Goal: Feedback & Contribution: Leave review/rating

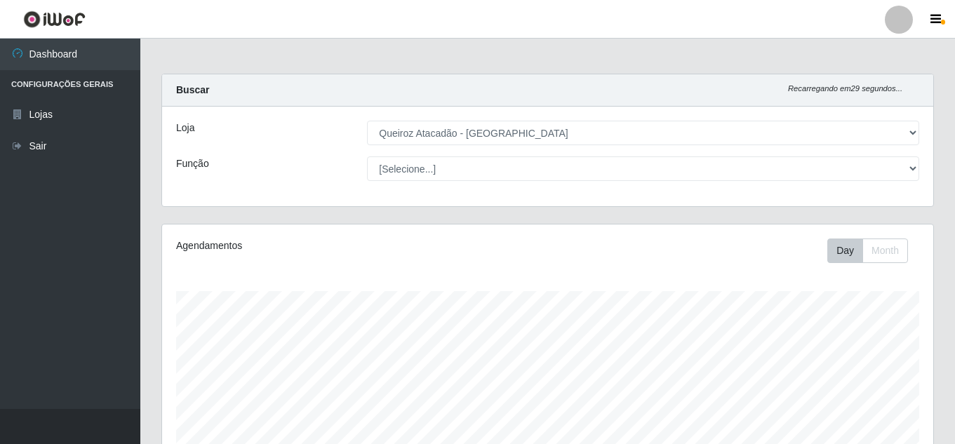
select select "225"
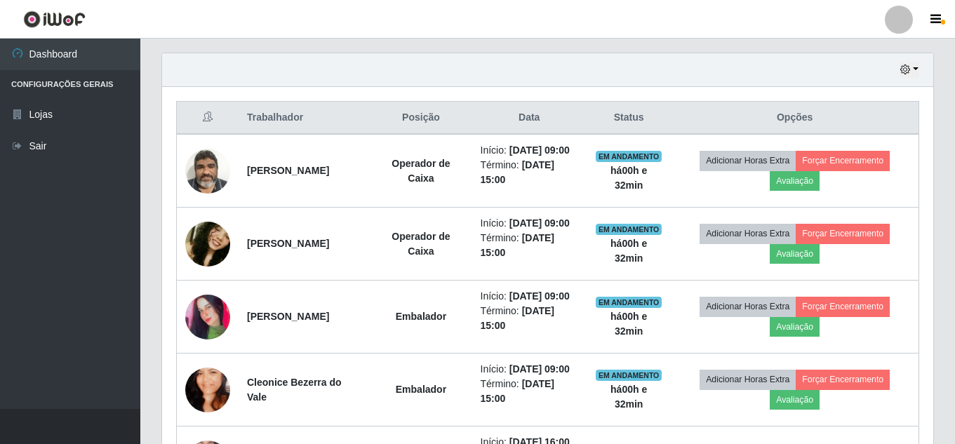
scroll to position [291, 771]
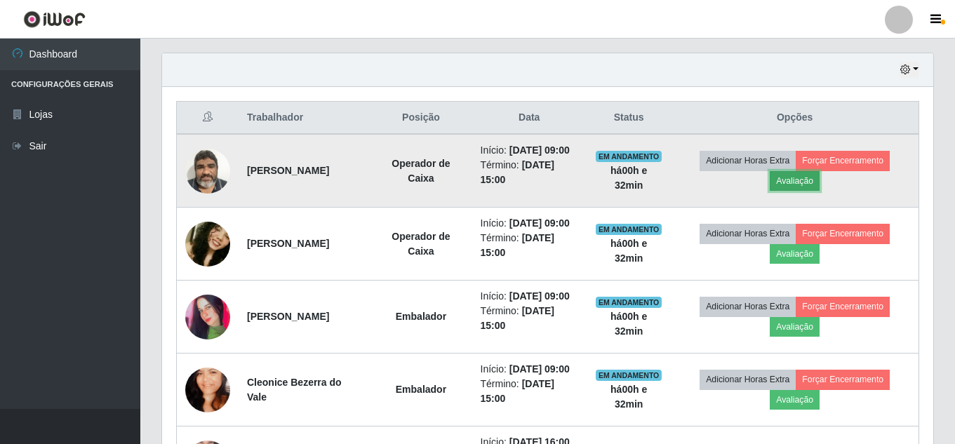
click at [811, 191] on button "Avaliação" at bounding box center [795, 181] width 50 height 20
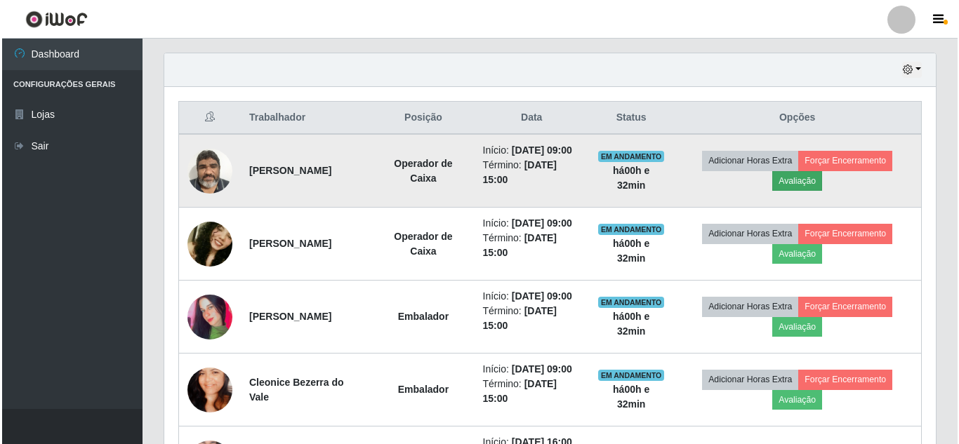
scroll to position [291, 764]
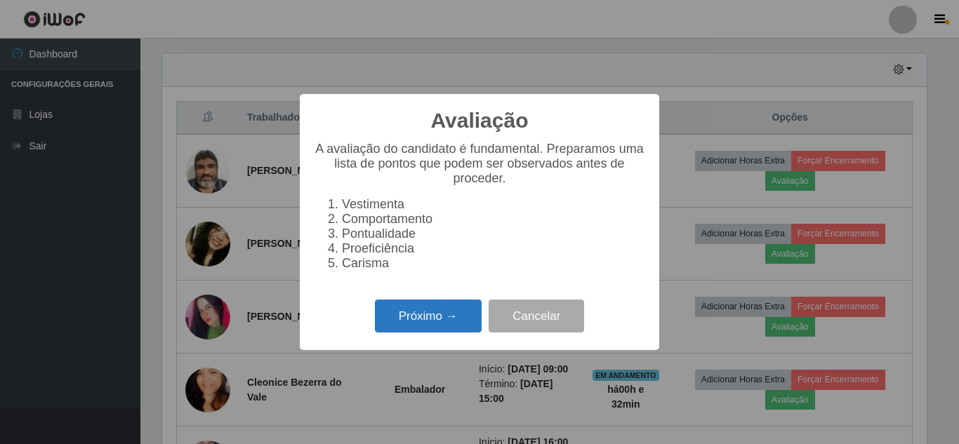
click at [452, 321] on button "Próximo →" at bounding box center [428, 316] width 107 height 33
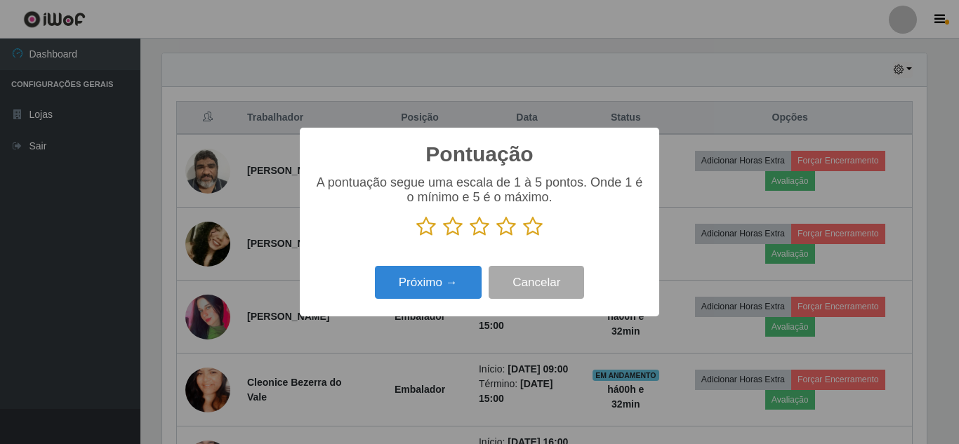
click at [533, 234] on icon at bounding box center [533, 226] width 20 height 21
click at [523, 237] on input "radio" at bounding box center [523, 237] width 0 height 0
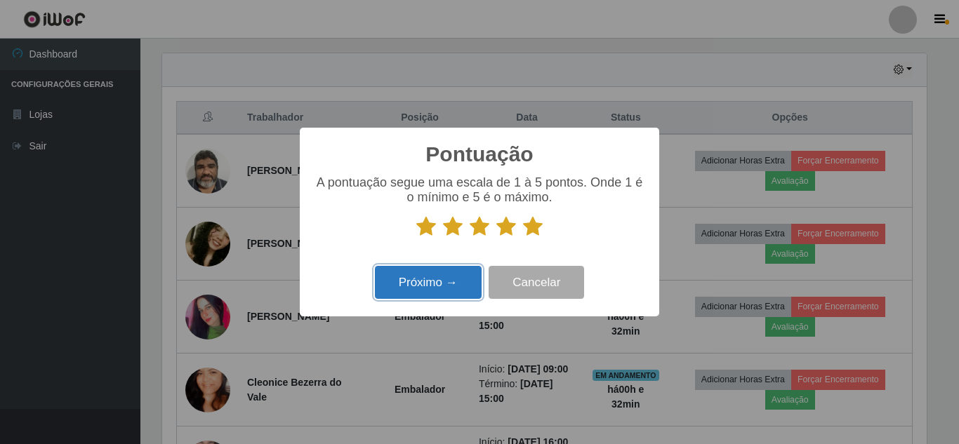
click at [452, 291] on button "Próximo →" at bounding box center [428, 282] width 107 height 33
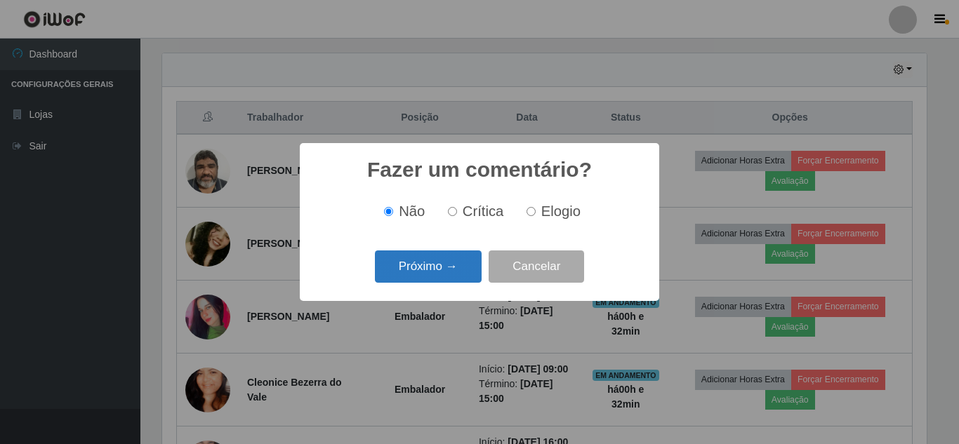
click at [455, 273] on button "Próximo →" at bounding box center [428, 267] width 107 height 33
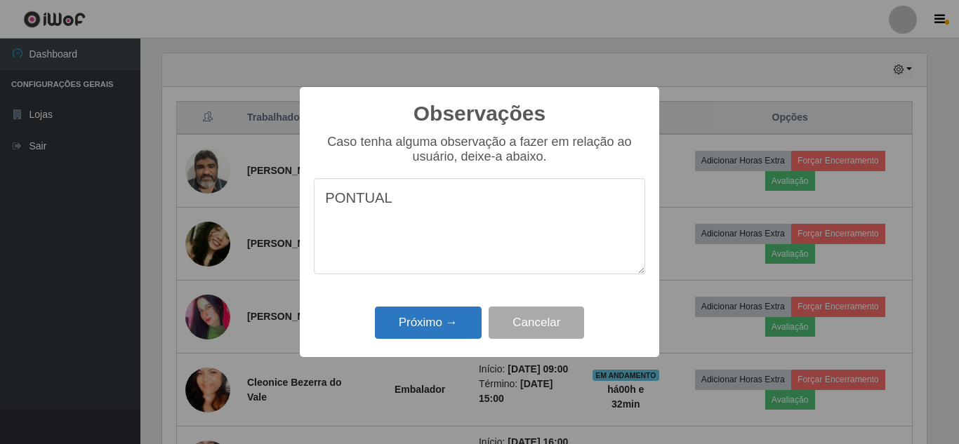
type textarea "PONTUAL"
click at [453, 323] on button "Próximo →" at bounding box center [428, 323] width 107 height 33
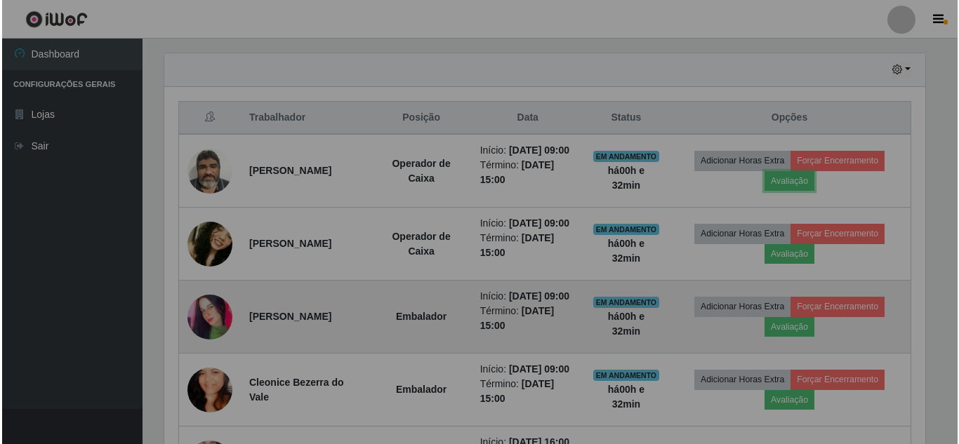
scroll to position [291, 771]
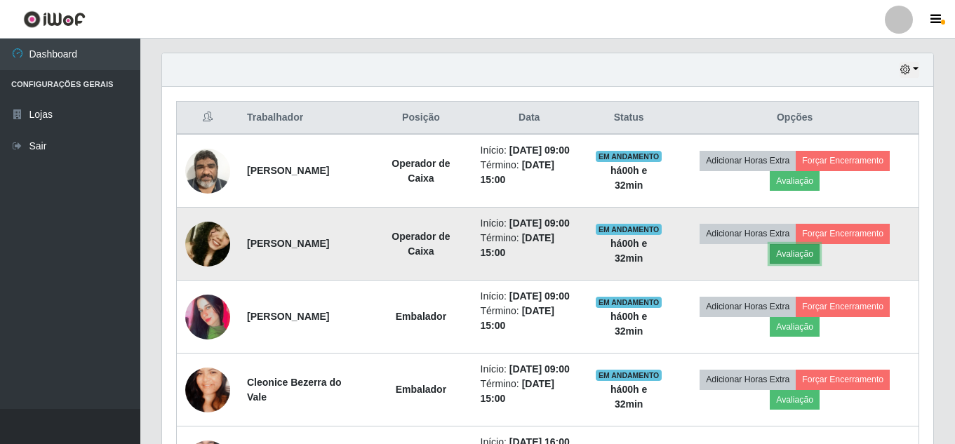
click at [804, 264] on button "Avaliação" at bounding box center [795, 254] width 50 height 20
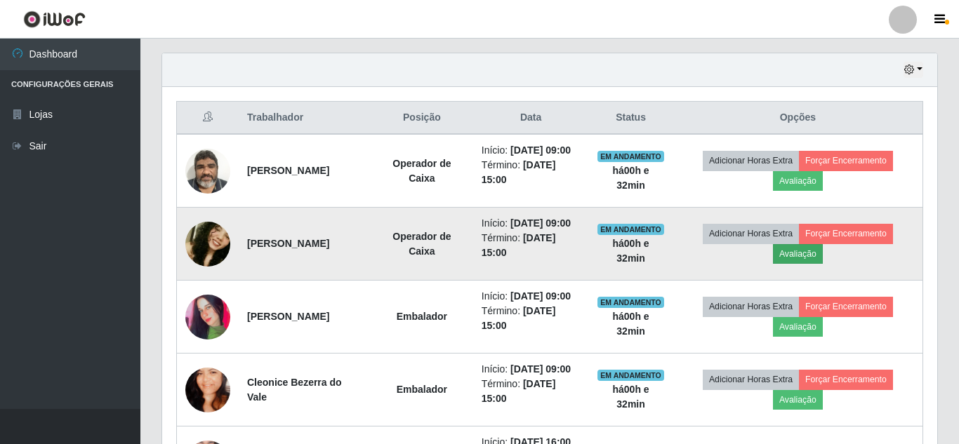
scroll to position [291, 764]
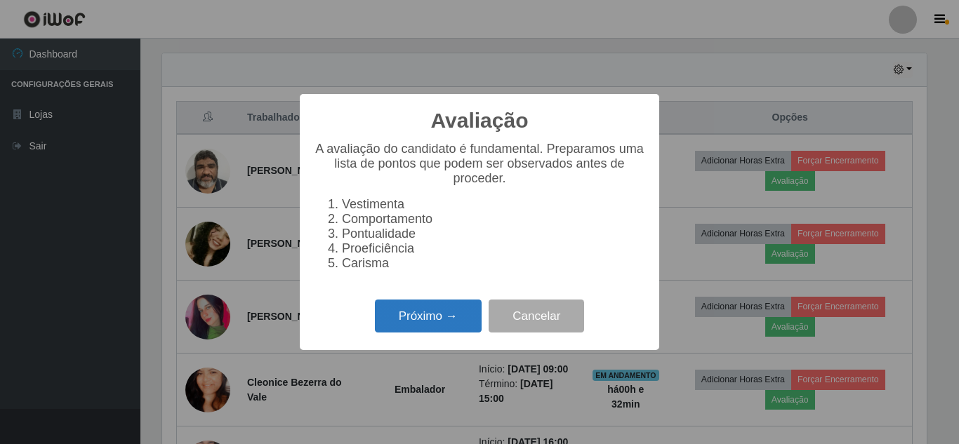
click at [454, 333] on button "Próximo →" at bounding box center [428, 316] width 107 height 33
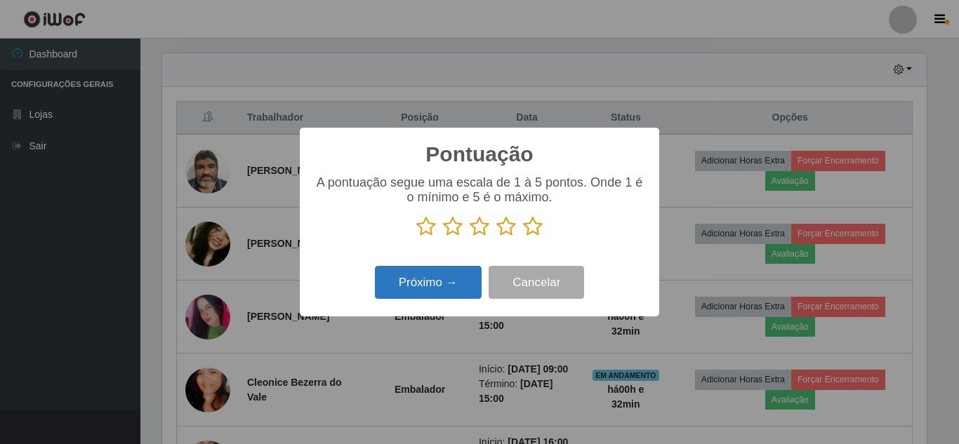
click at [423, 275] on button "Próximo →" at bounding box center [428, 282] width 107 height 33
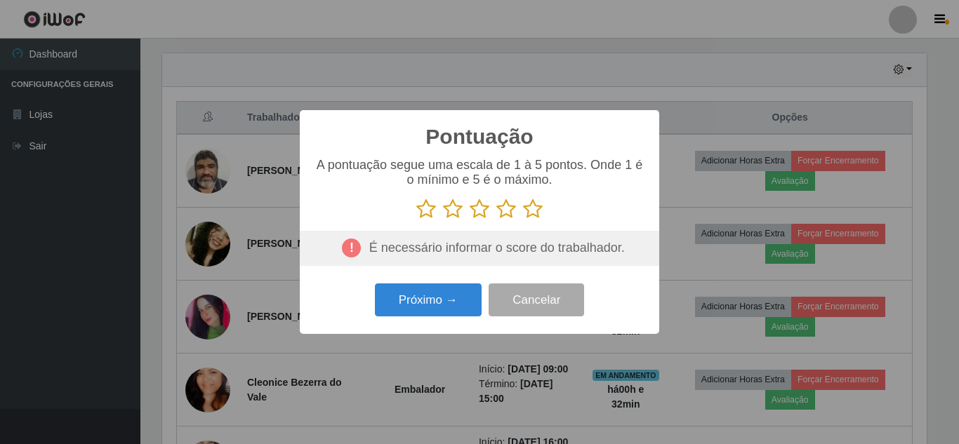
click at [530, 206] on icon at bounding box center [533, 209] width 20 height 21
click at [523, 220] on input "radio" at bounding box center [523, 220] width 0 height 0
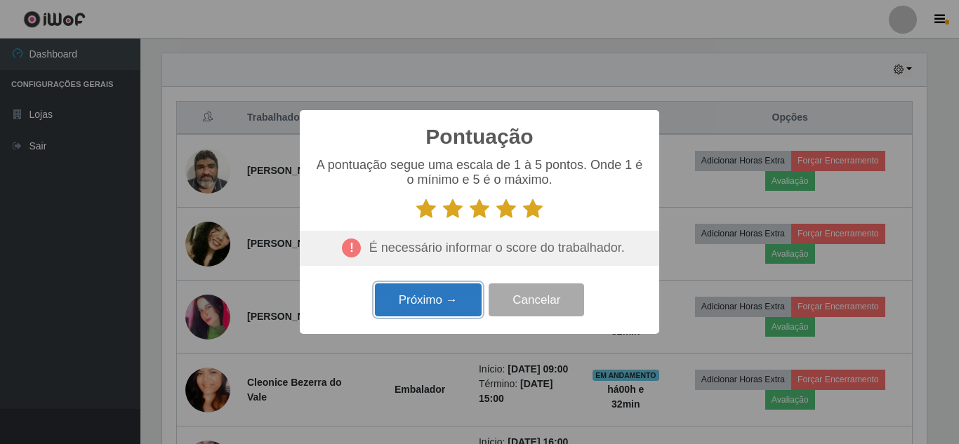
click at [439, 300] on button "Próximo →" at bounding box center [428, 300] width 107 height 33
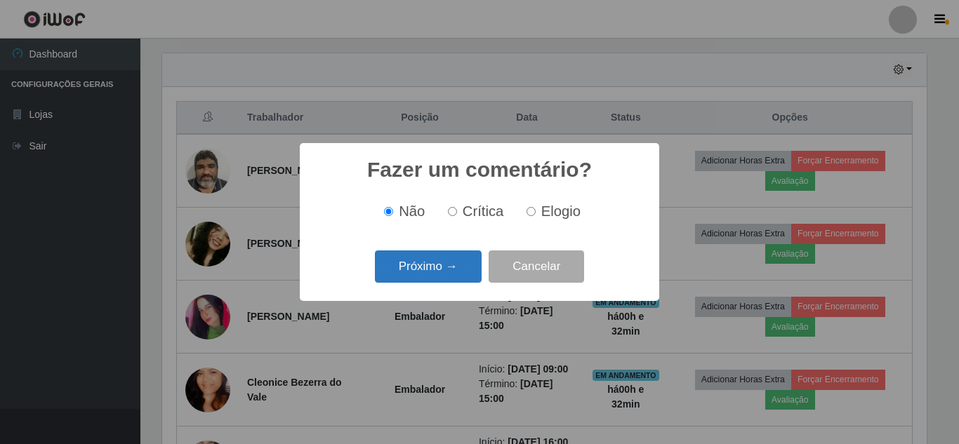
click at [427, 271] on button "Próximo →" at bounding box center [428, 267] width 107 height 33
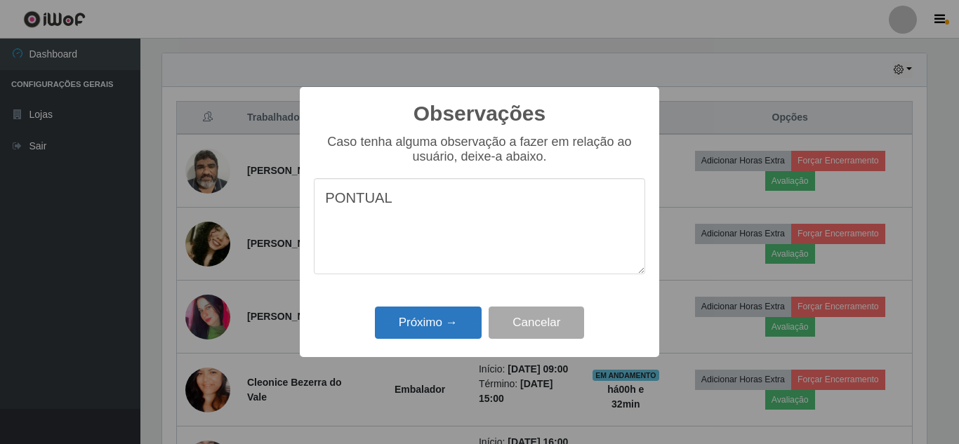
type textarea "PONTUAL"
click at [424, 316] on button "Próximo →" at bounding box center [428, 323] width 107 height 33
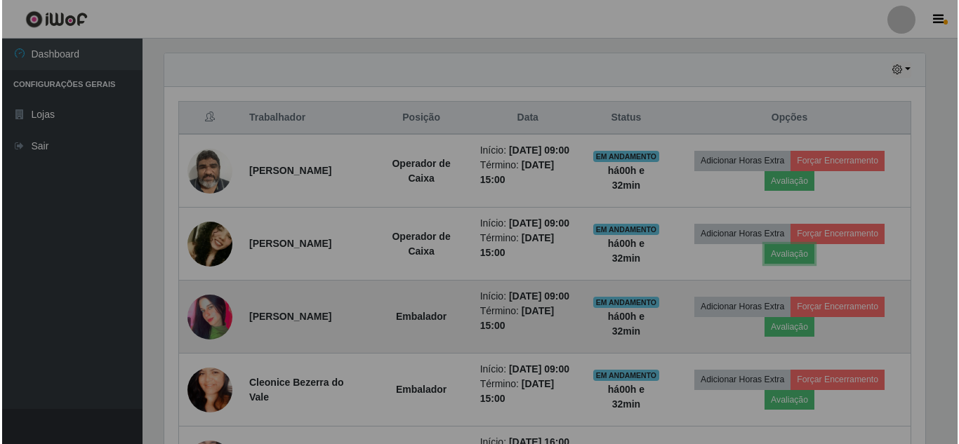
scroll to position [291, 771]
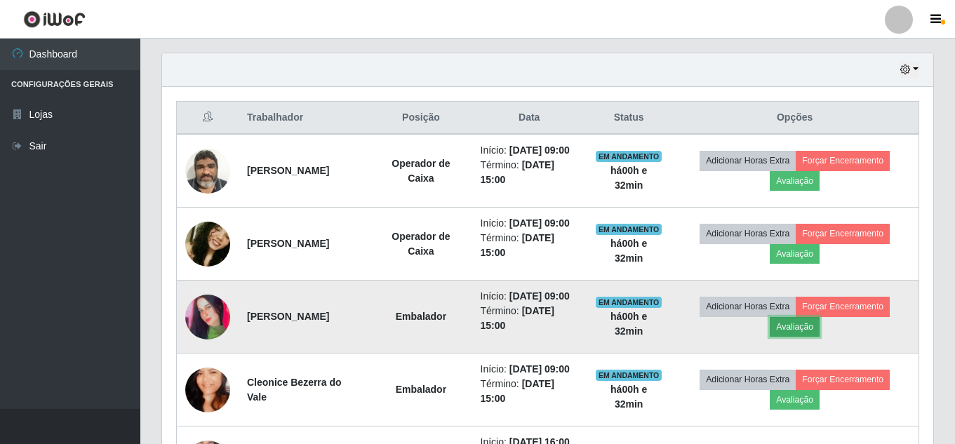
click at [792, 337] on button "Avaliação" at bounding box center [795, 327] width 50 height 20
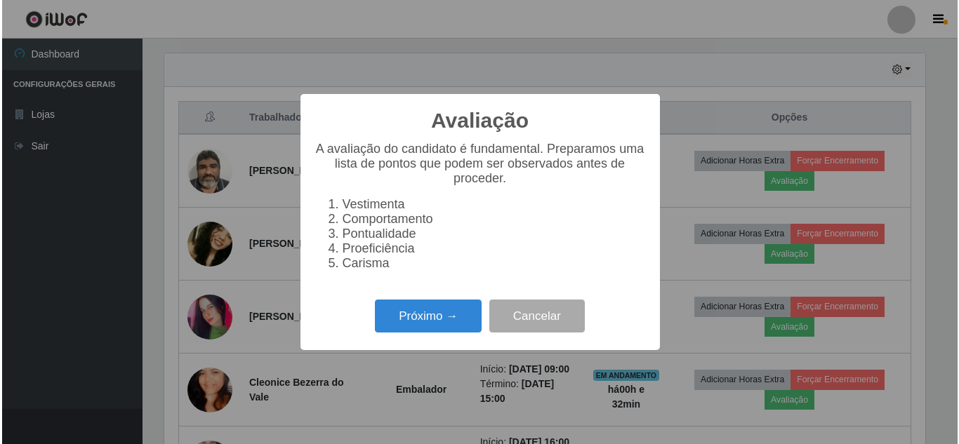
scroll to position [291, 764]
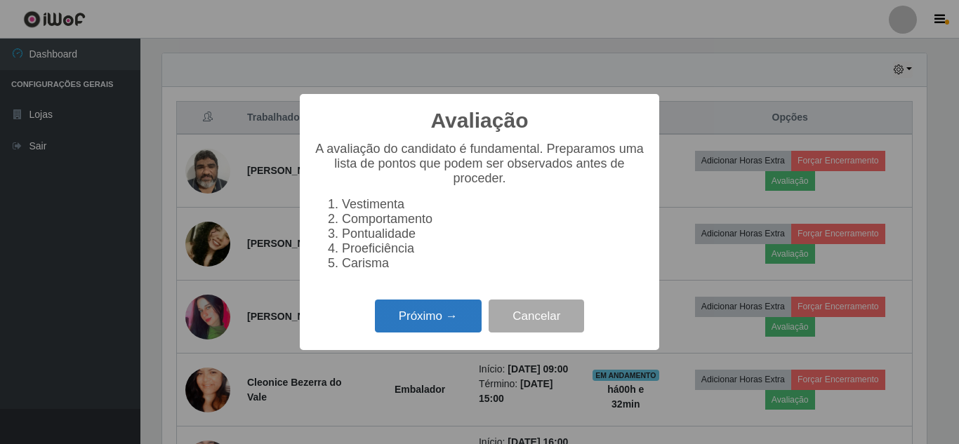
click at [432, 328] on button "Próximo →" at bounding box center [428, 316] width 107 height 33
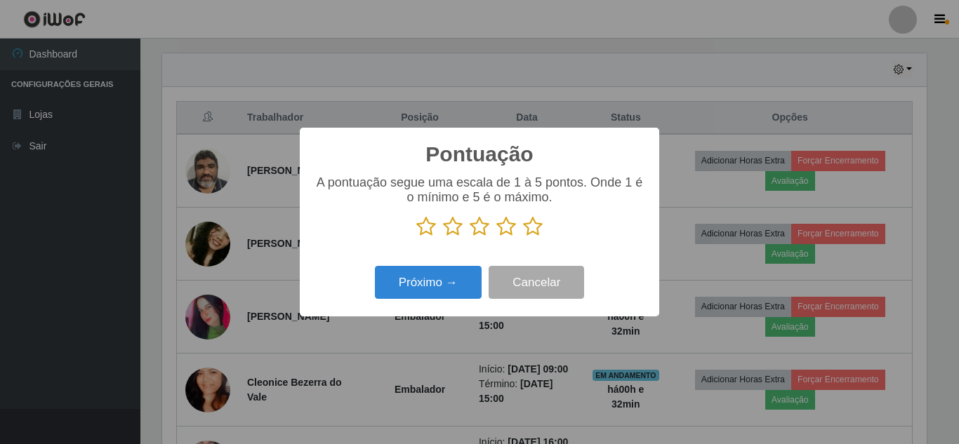
click at [531, 234] on icon at bounding box center [533, 226] width 20 height 21
click at [523, 237] on input "radio" at bounding box center [523, 237] width 0 height 0
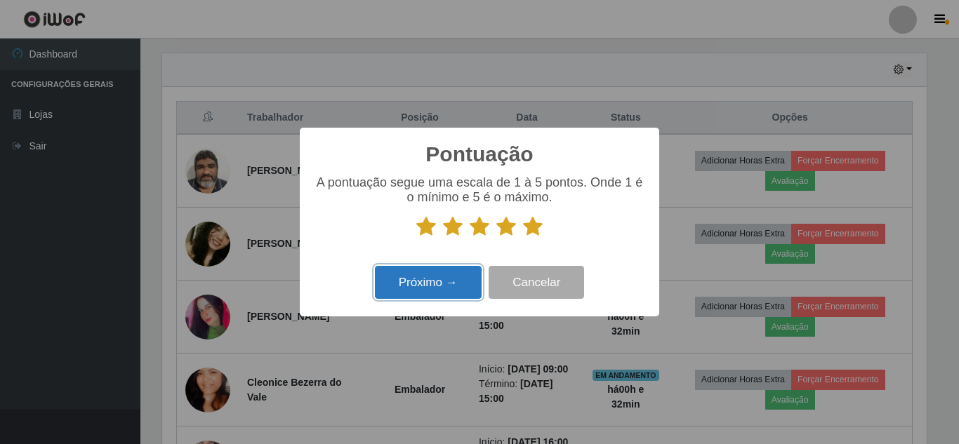
click at [446, 292] on button "Próximo →" at bounding box center [428, 282] width 107 height 33
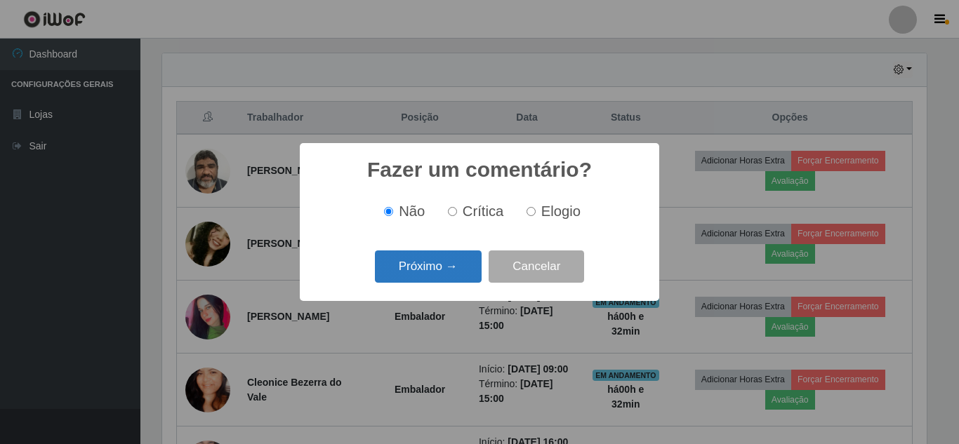
click at [432, 274] on button "Próximo →" at bounding box center [428, 267] width 107 height 33
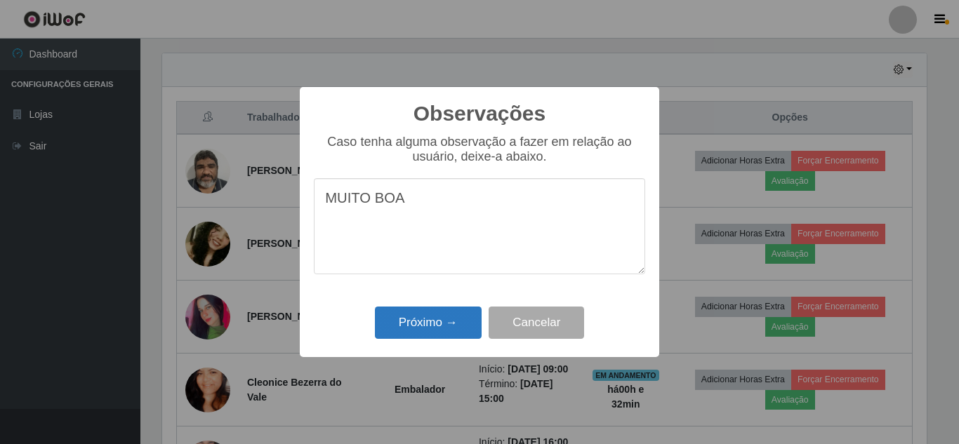
type textarea "MUITO BOA"
click at [451, 324] on button "Próximo →" at bounding box center [428, 323] width 107 height 33
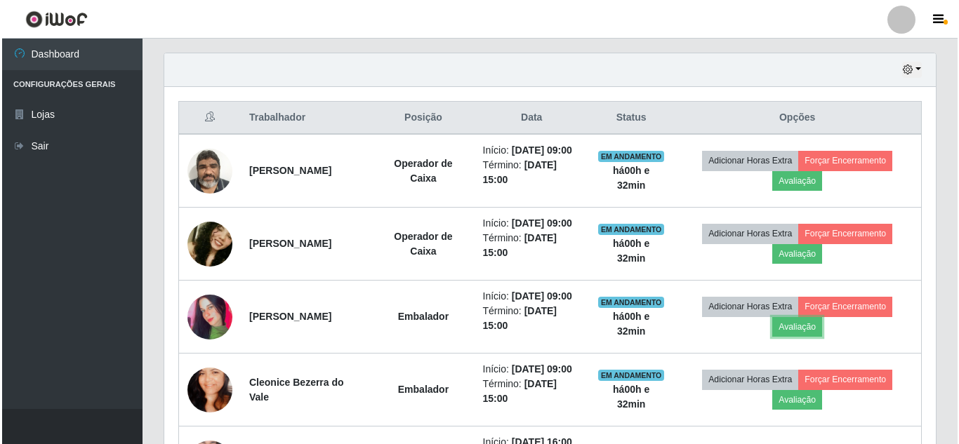
scroll to position [627, 0]
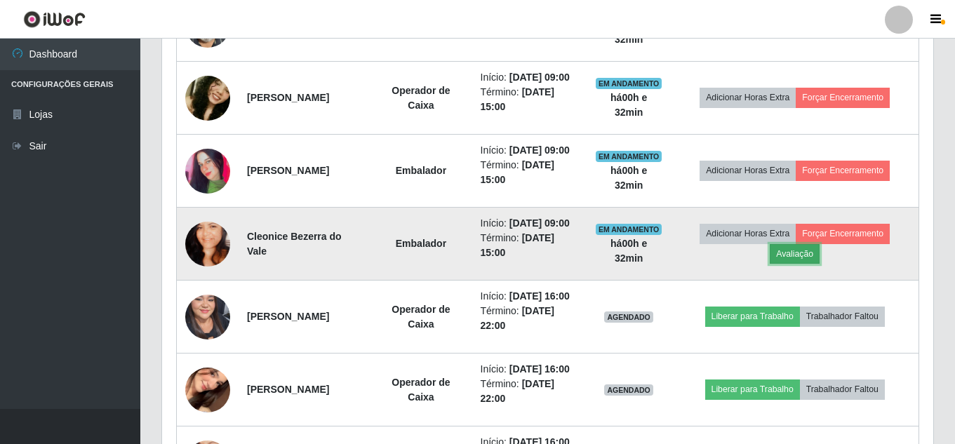
click at [804, 264] on button "Avaliação" at bounding box center [795, 254] width 50 height 20
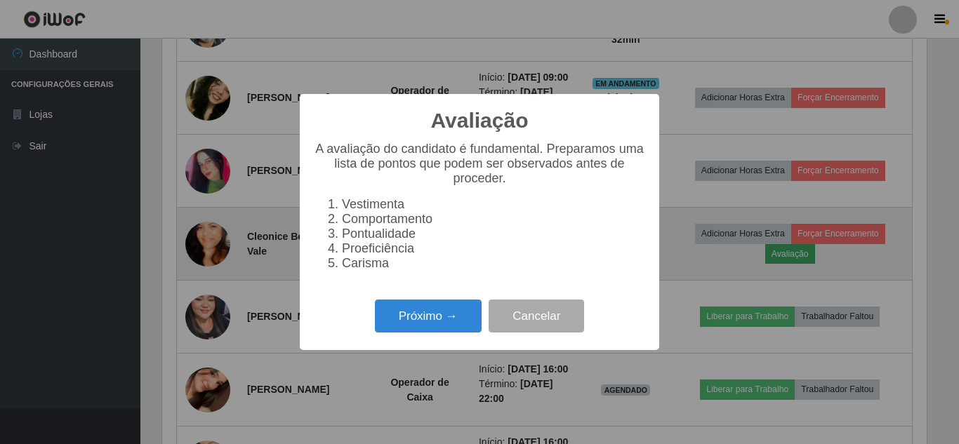
scroll to position [291, 764]
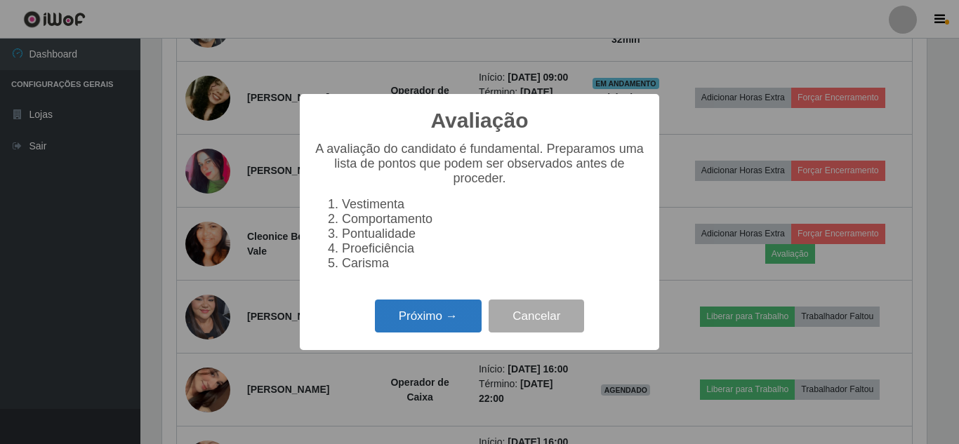
click at [446, 333] on button "Próximo →" at bounding box center [428, 316] width 107 height 33
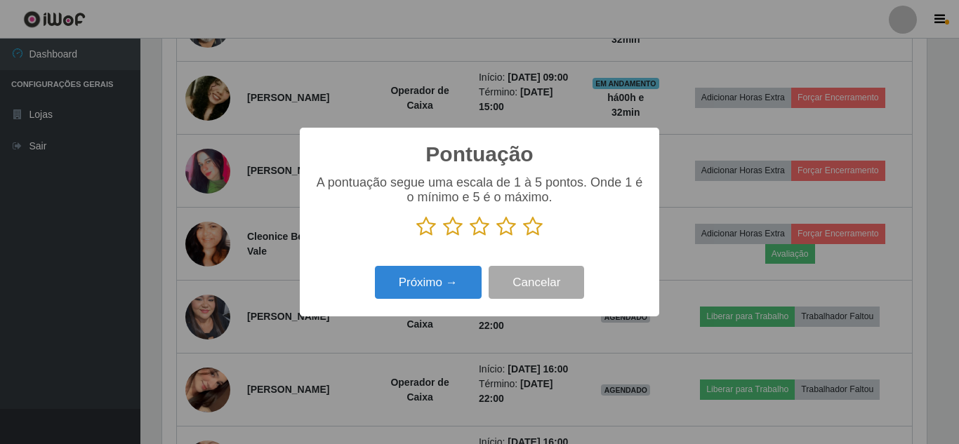
click at [530, 226] on icon at bounding box center [533, 226] width 20 height 21
click at [523, 237] on input "radio" at bounding box center [523, 237] width 0 height 0
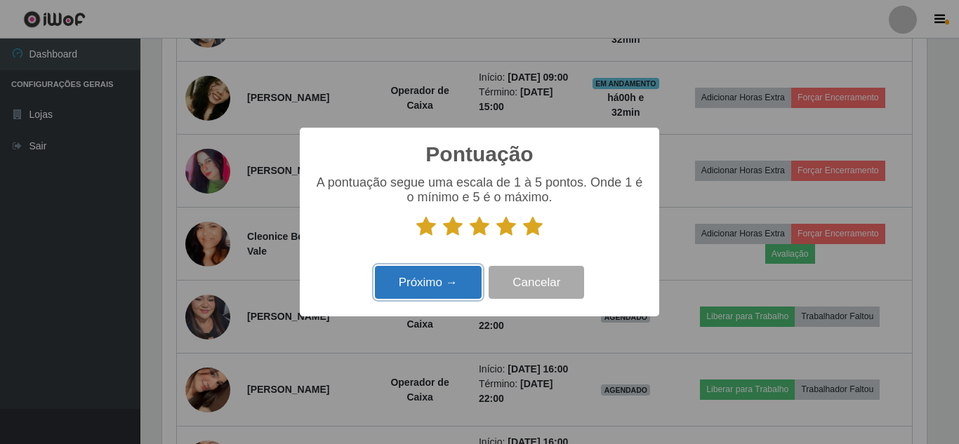
click at [426, 289] on button "Próximo →" at bounding box center [428, 282] width 107 height 33
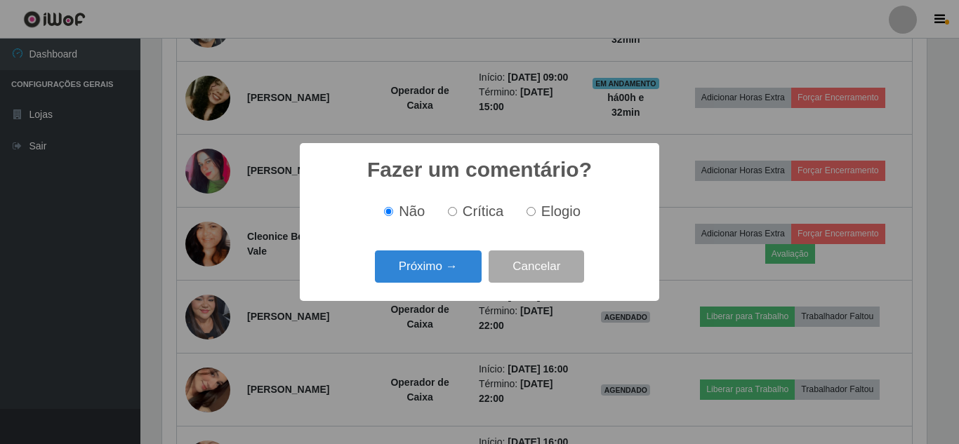
click at [429, 286] on div "Próximo → Cancelar" at bounding box center [479, 266] width 331 height 40
click at [439, 276] on button "Próximo →" at bounding box center [428, 267] width 107 height 33
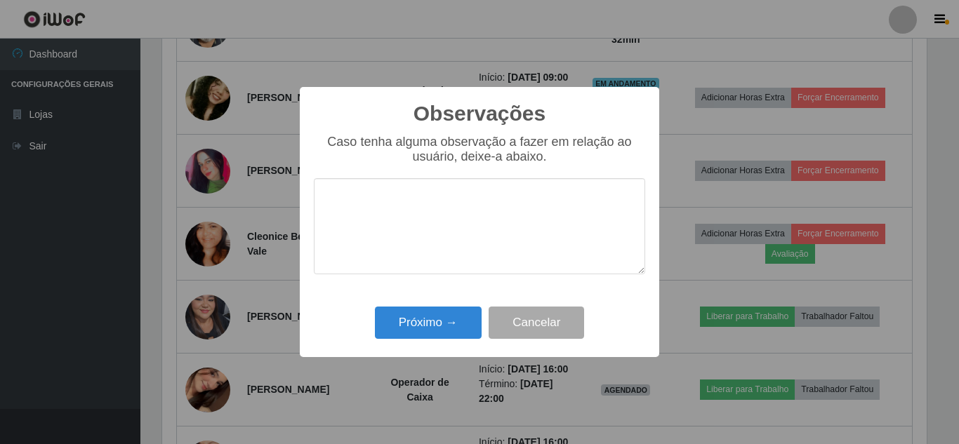
click at [385, 196] on textarea at bounding box center [479, 226] width 331 height 96
type textarea "PONTUAL"
click at [450, 330] on button "Próximo →" at bounding box center [428, 323] width 107 height 33
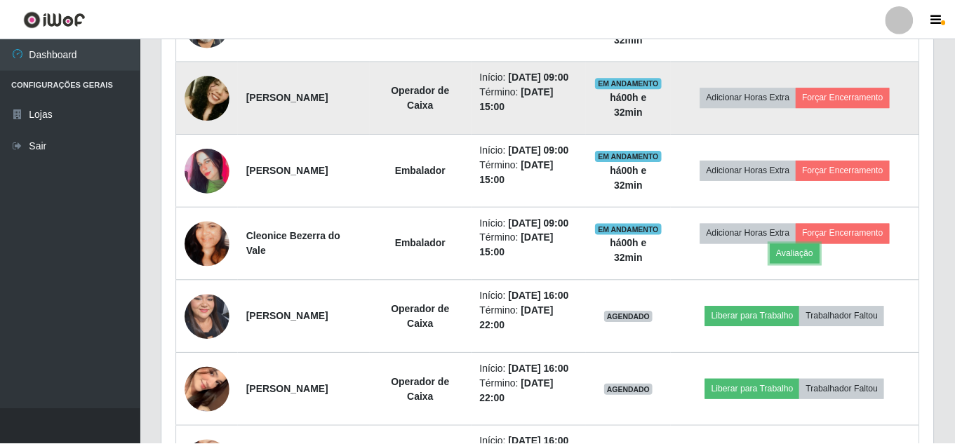
scroll to position [291, 771]
